Goal: Information Seeking & Learning: Learn about a topic

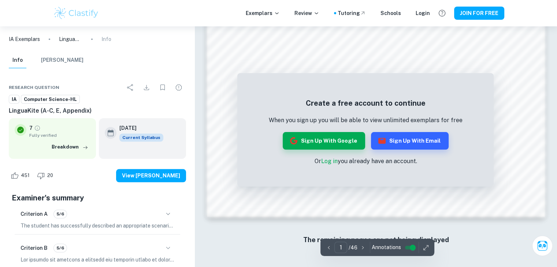
scroll to position [693, 0]
click at [335, 161] on link "Log in" at bounding box center [329, 161] width 16 height 7
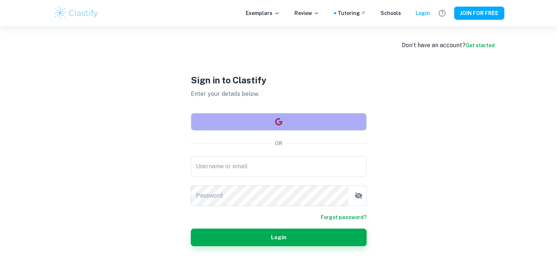
click at [282, 113] on button "button" at bounding box center [279, 122] width 176 height 18
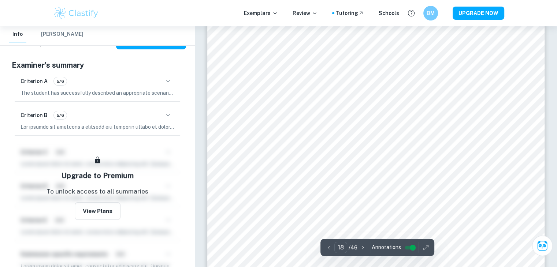
scroll to position [8419, 0]
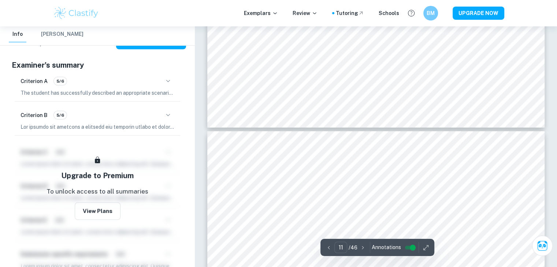
type input "10"
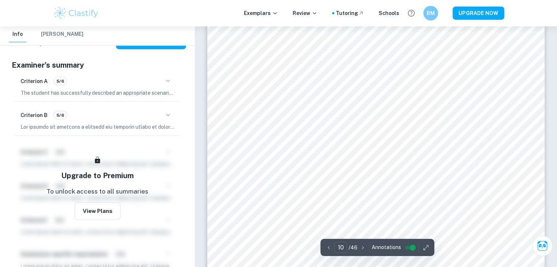
scroll to position [4491, 0]
